Goal: Obtain resource: Obtain resource

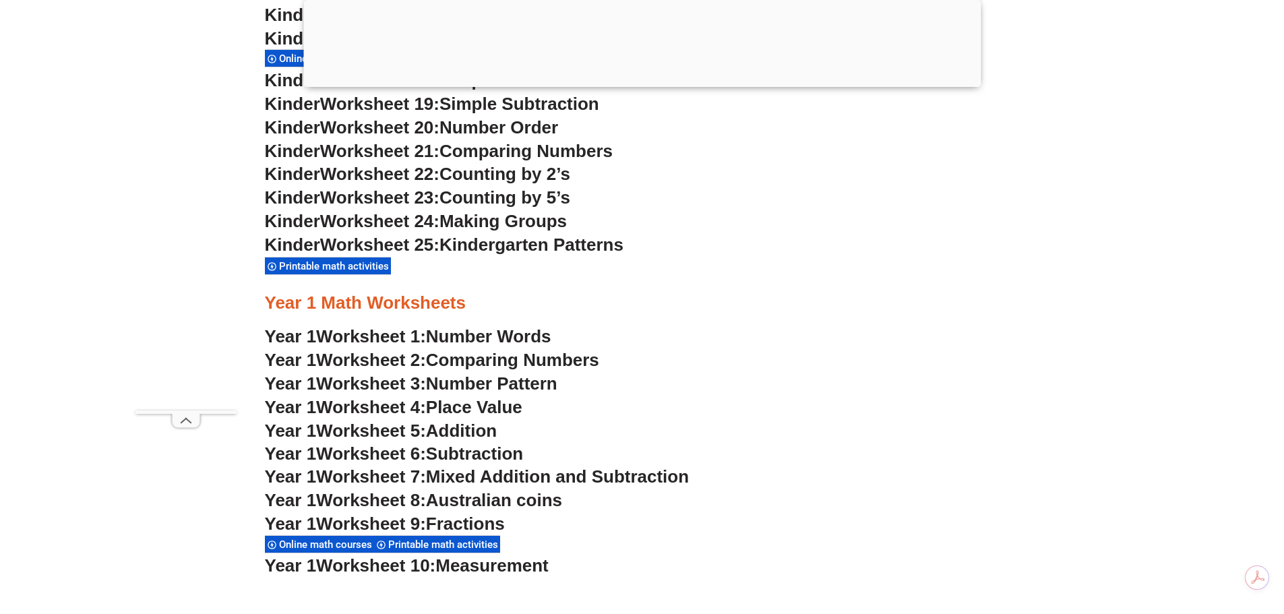
scroll to position [1141, 0]
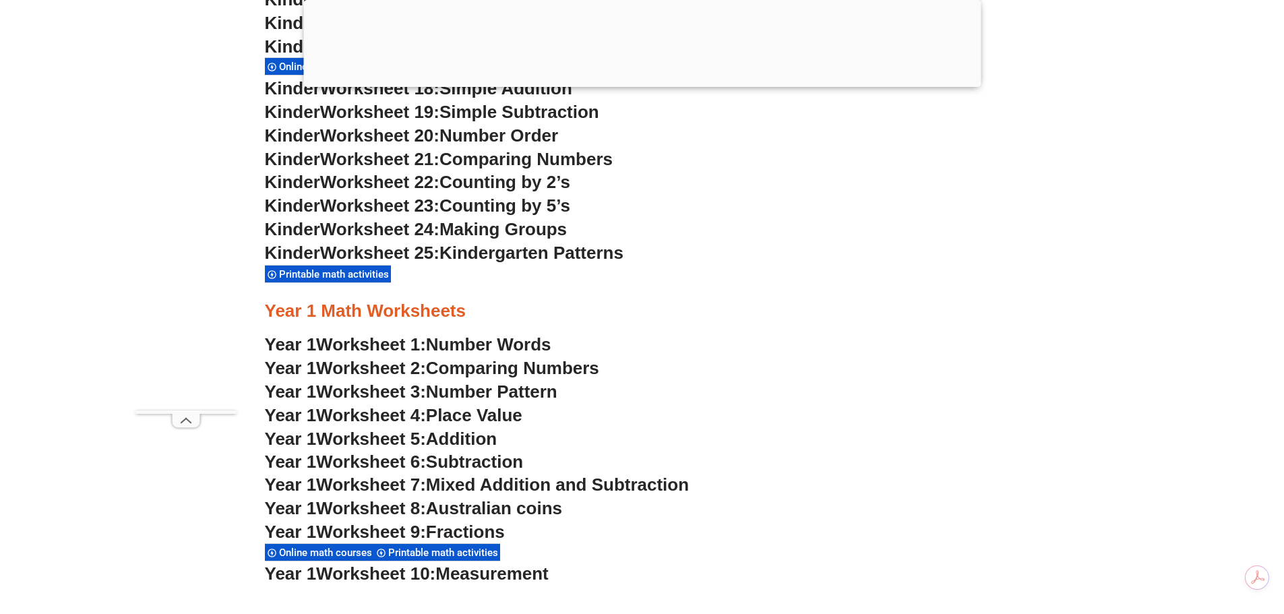
click at [519, 481] on span "Mixed Addition and Subtraction" at bounding box center [557, 484] width 263 height 20
click at [540, 342] on span "Number Words" at bounding box center [488, 344] width 125 height 20
click at [455, 435] on span "Addition" at bounding box center [461, 439] width 71 height 20
click at [510, 458] on span "Subtraction" at bounding box center [474, 461] width 97 height 20
click at [530, 508] on span "Australian coins" at bounding box center [494, 508] width 136 height 20
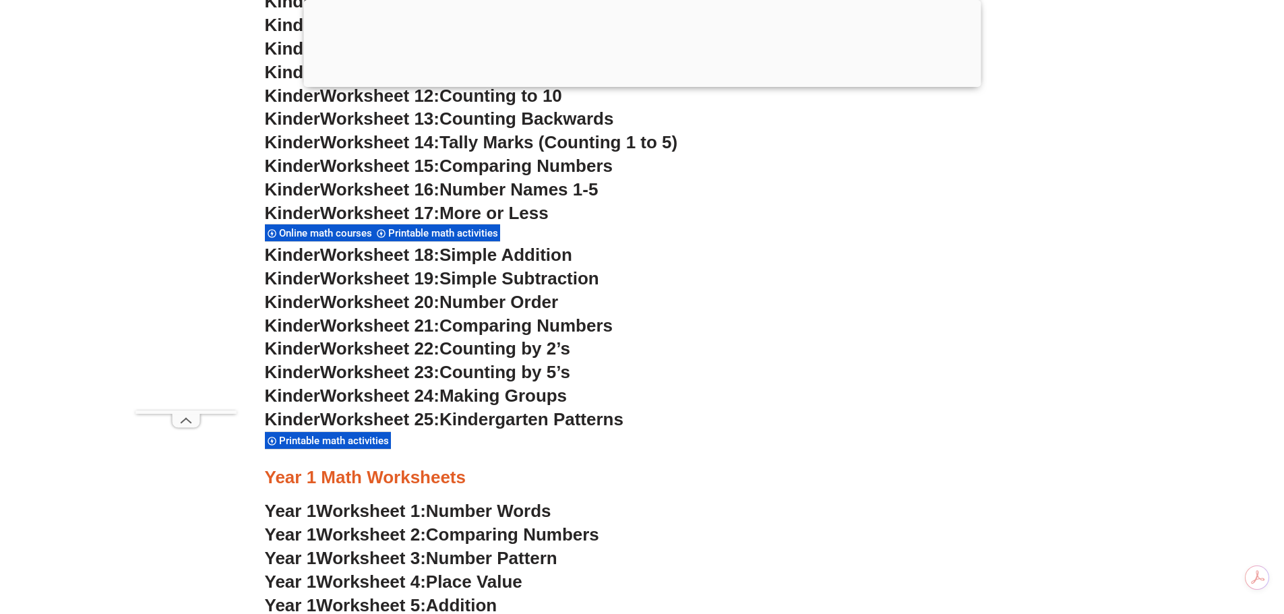
scroll to position [1074, 0]
click at [396, 369] on span "Worksheet 23:" at bounding box center [379, 373] width 119 height 20
click at [480, 373] on span "Counting by 5’s" at bounding box center [504, 373] width 131 height 20
click at [570, 371] on span "Counting by 5’s" at bounding box center [504, 373] width 131 height 20
drag, startPoint x: 570, startPoint y: 371, endPoint x: 534, endPoint y: 365, distance: 36.9
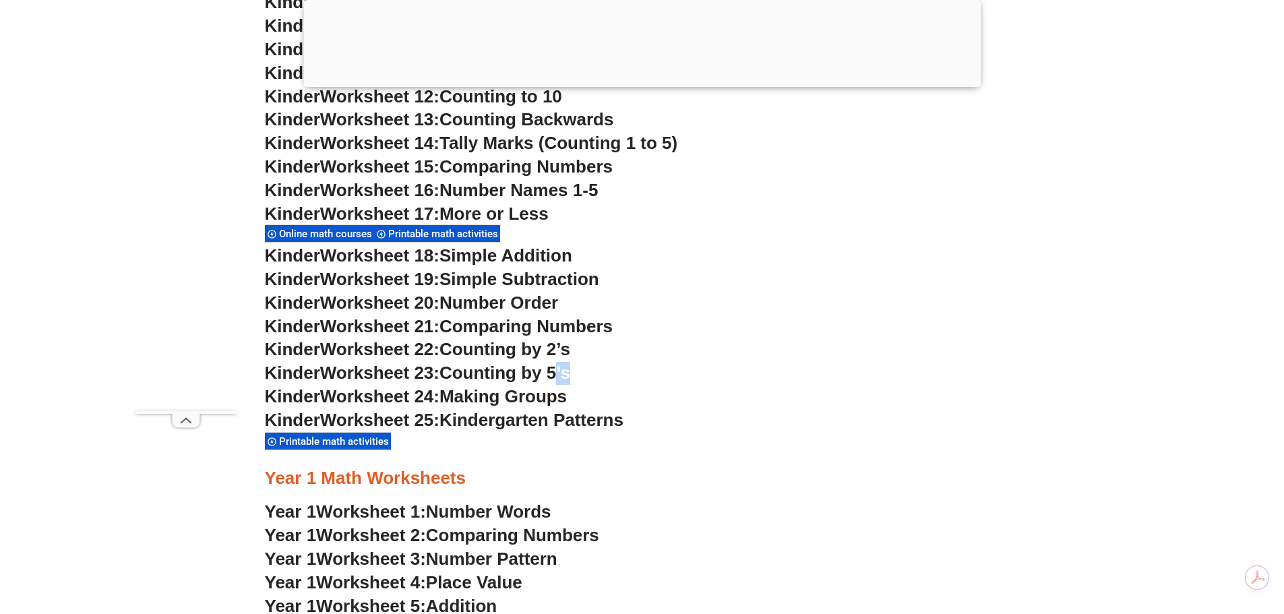
click at [566, 371] on span "Counting by 5’s" at bounding box center [504, 373] width 131 height 20
click at [487, 367] on span "Counting by 5’s" at bounding box center [504, 373] width 131 height 20
click at [303, 378] on span "Kinder" at bounding box center [292, 373] width 55 height 20
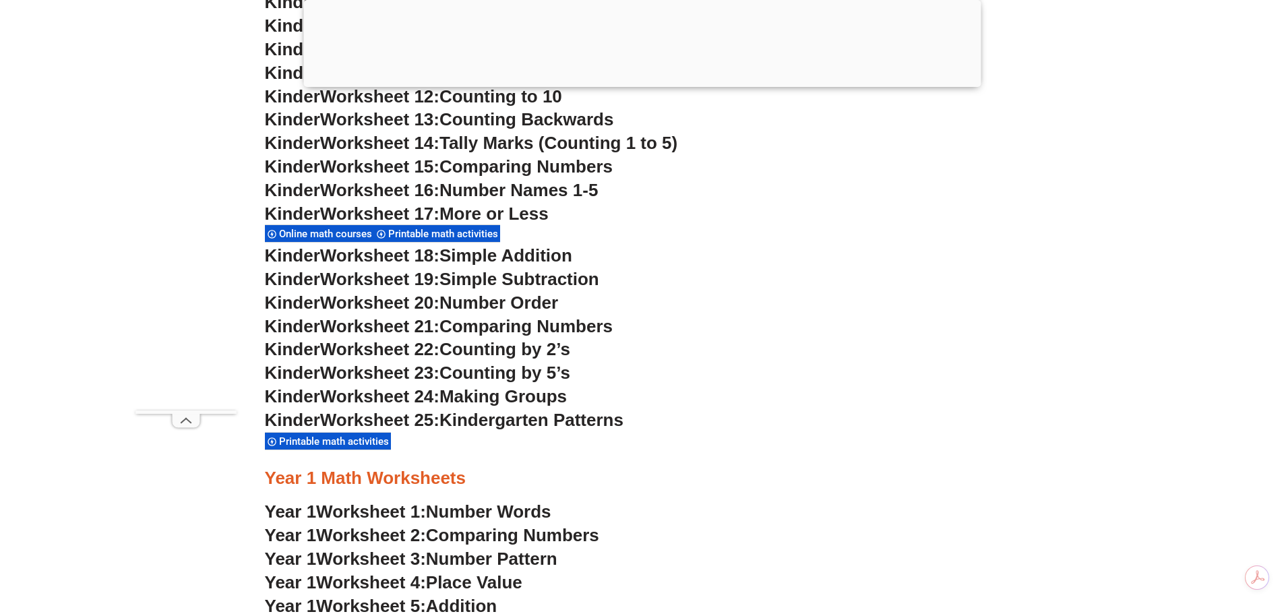
click at [381, 527] on span "Worksheet 2:" at bounding box center [371, 535] width 110 height 20
click at [737, 317] on h3 "Kinder Worksheet 21: Comparing Numbers" at bounding box center [642, 326] width 755 height 23
click at [479, 229] on span "Printable math activities" at bounding box center [445, 234] width 114 height 12
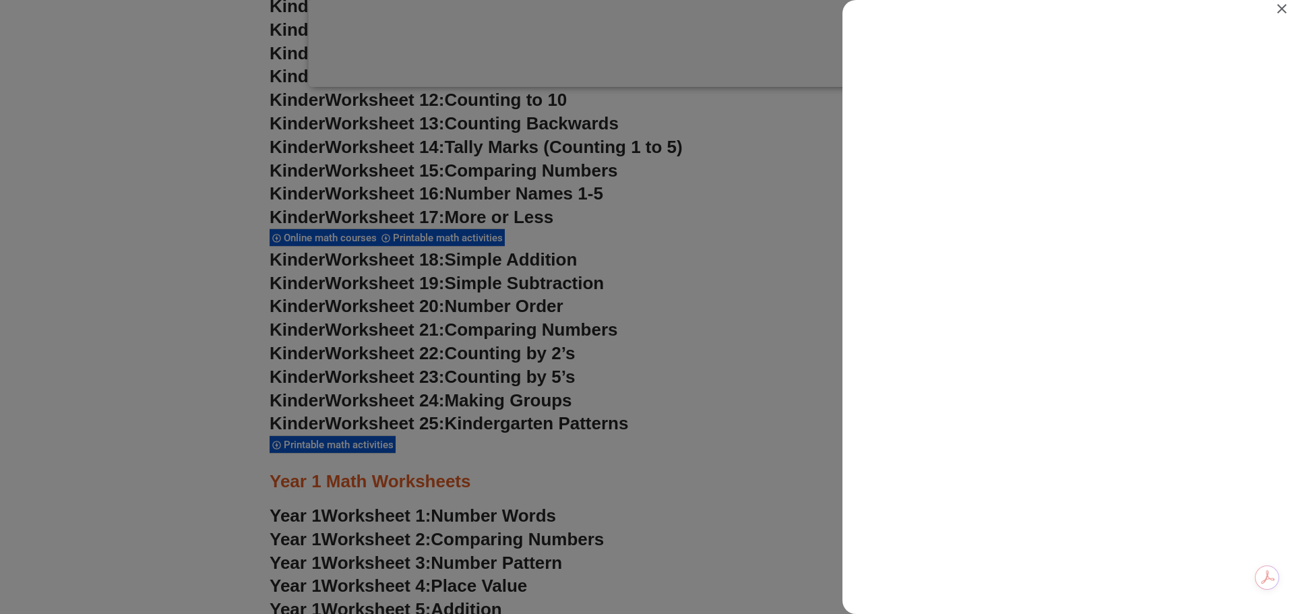
scroll to position [32, 0]
click at [1283, 5] on icon "Close" at bounding box center [1281, 9] width 16 height 16
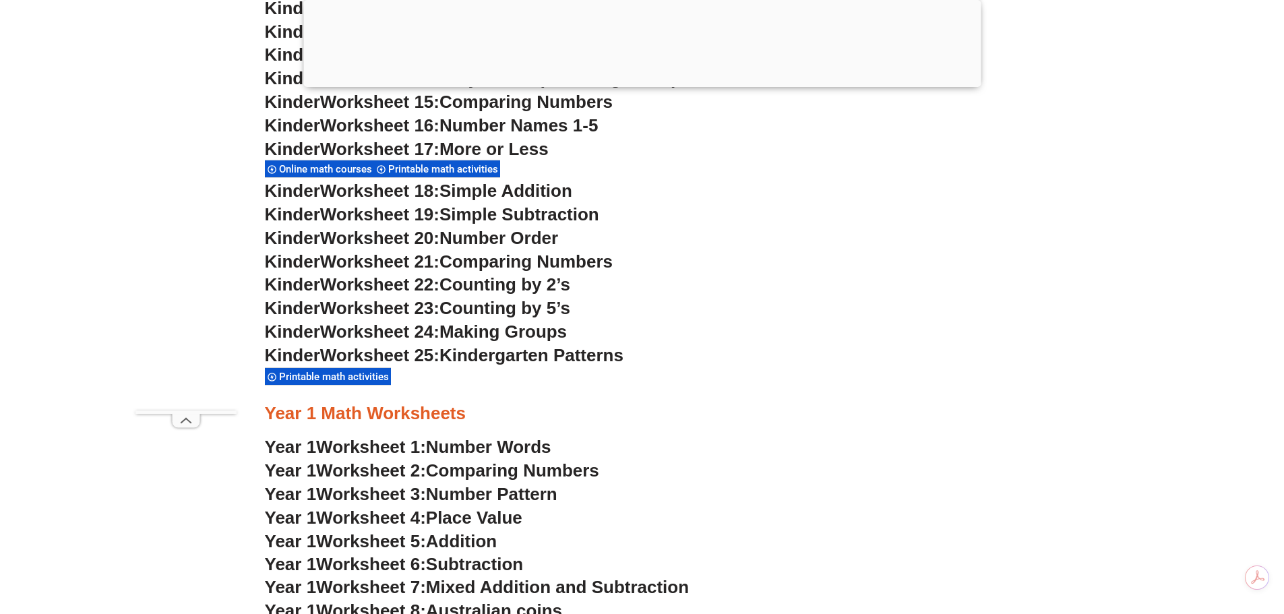
scroll to position [1141, 0]
